Goal: Ask a question

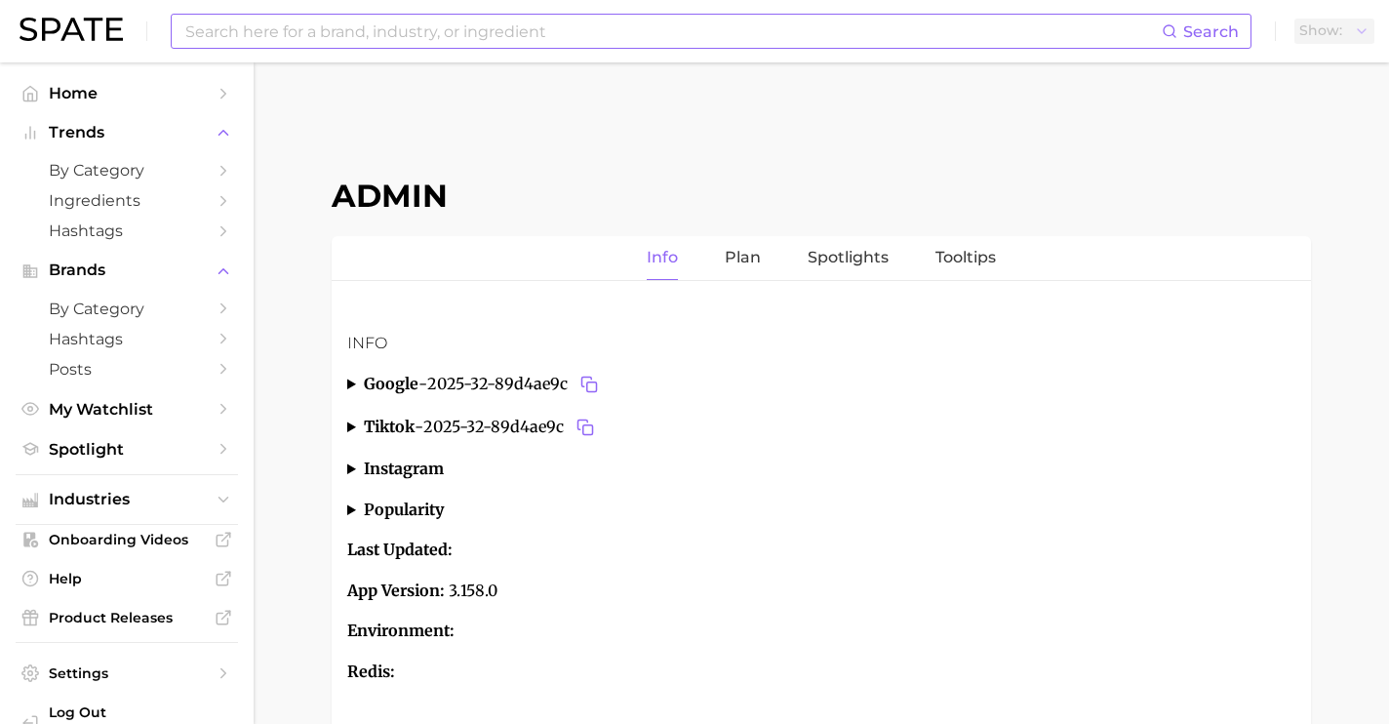
click at [560, 27] on input at bounding box center [672, 31] width 979 height 33
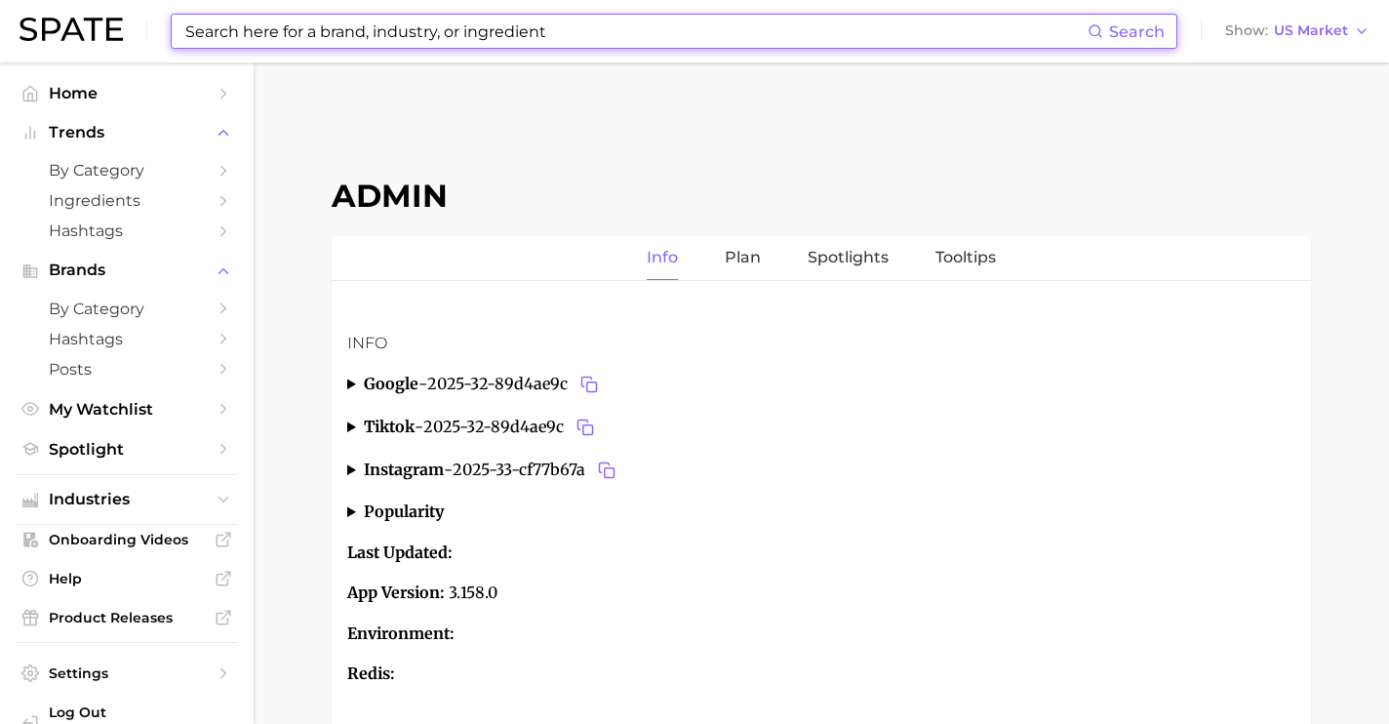
type input "i"
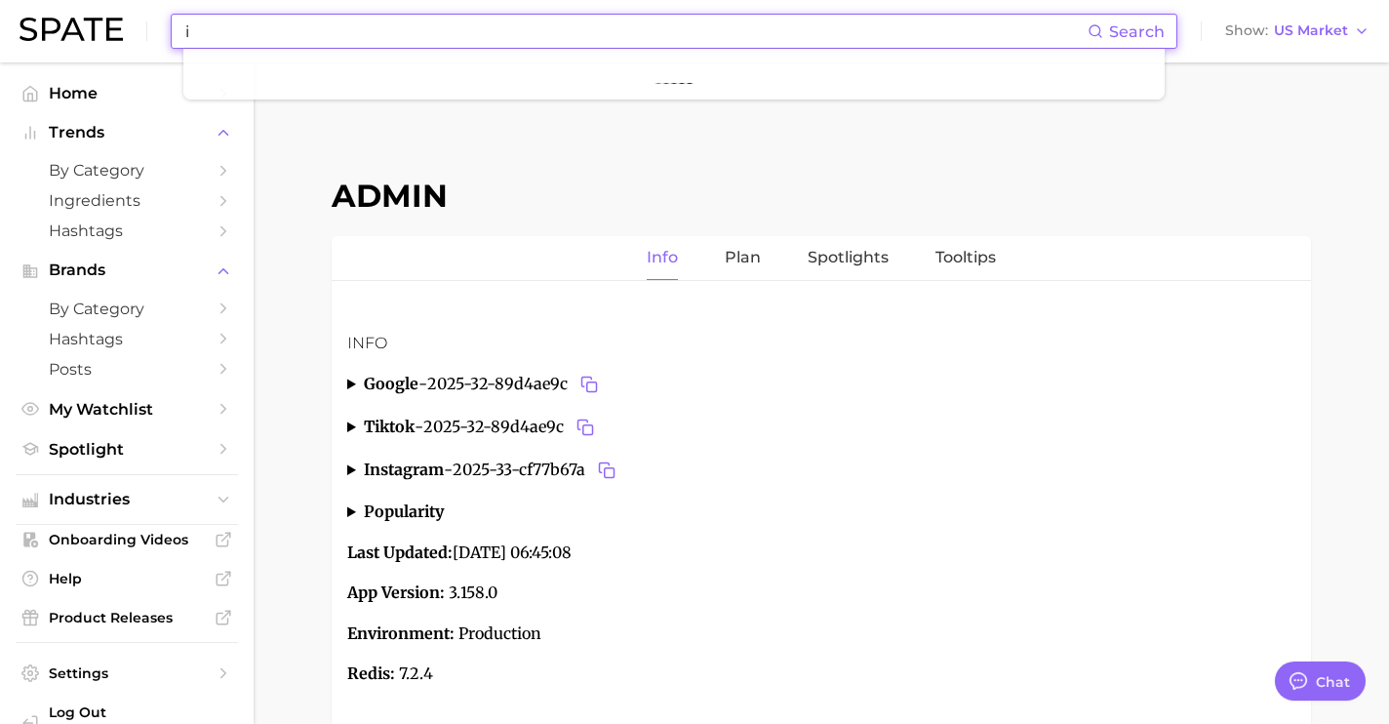
type textarea "x"
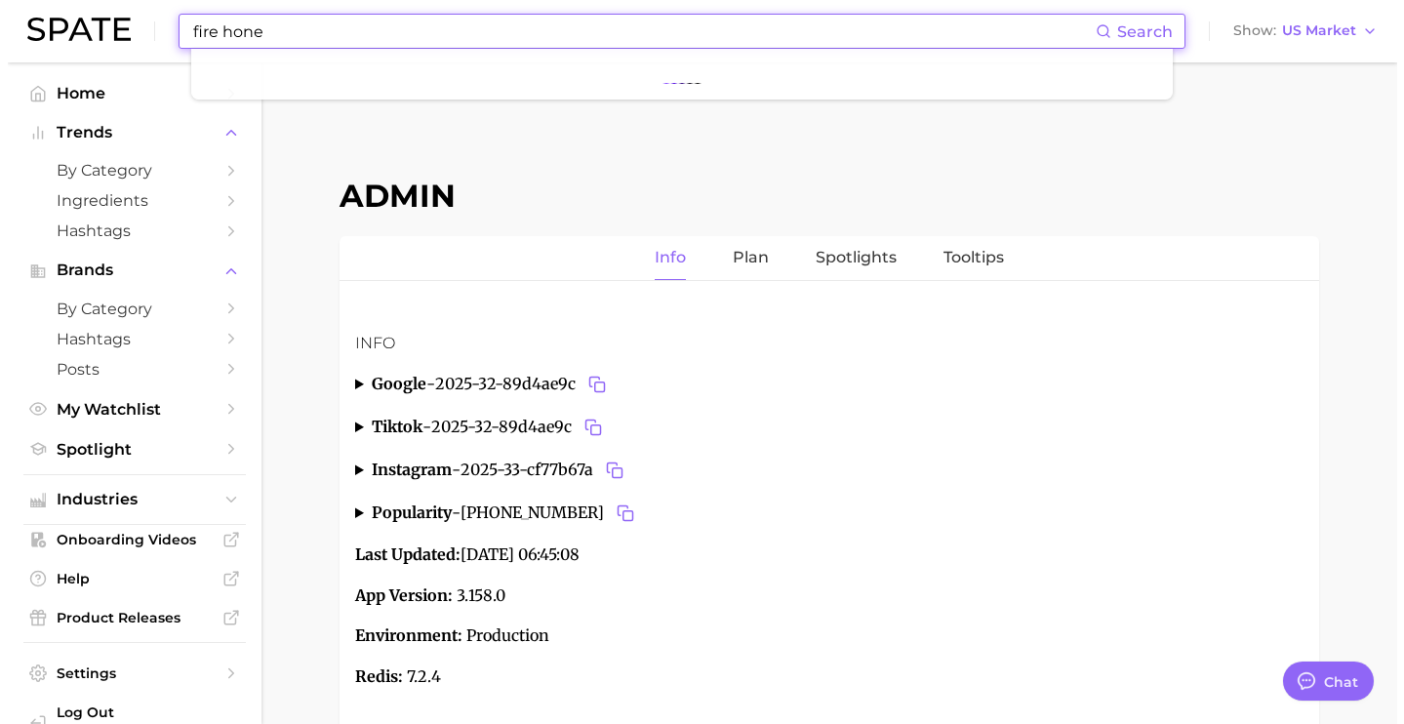
scroll to position [7335, 0]
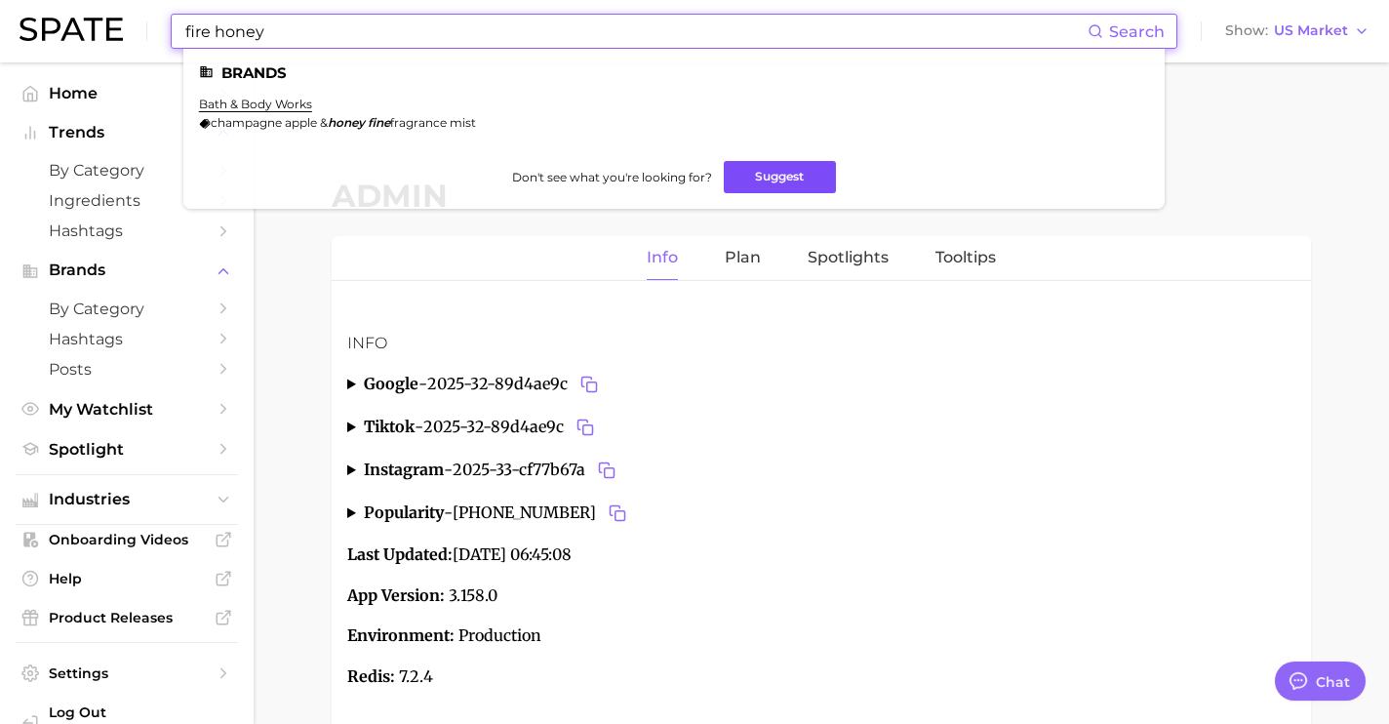
type input "fire honey"
click at [756, 176] on button "Suggest" at bounding box center [780, 177] width 112 height 32
